Goal: Answer question/provide support

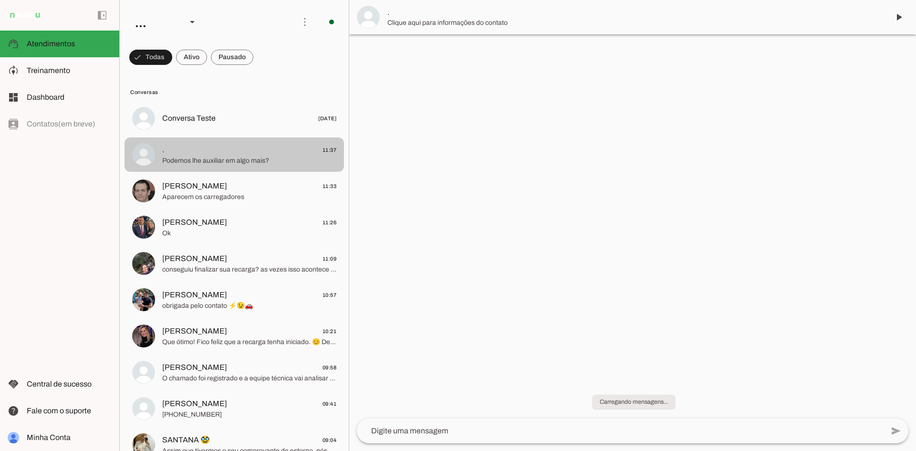
click at [265, 157] on span "Podemos lhe auxiliar em algo mais?" at bounding box center [249, 161] width 174 height 10
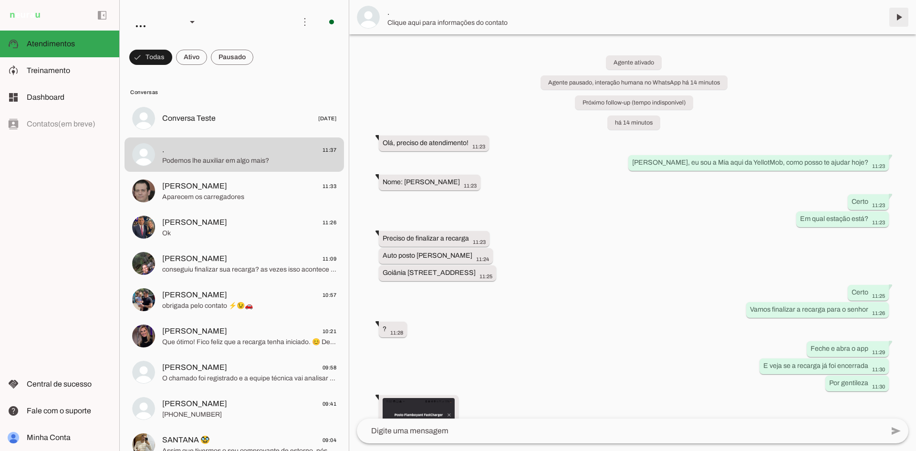
click at [896, 16] on span at bounding box center [899, 17] width 23 height 23
